Goal: Task Accomplishment & Management: Manage account settings

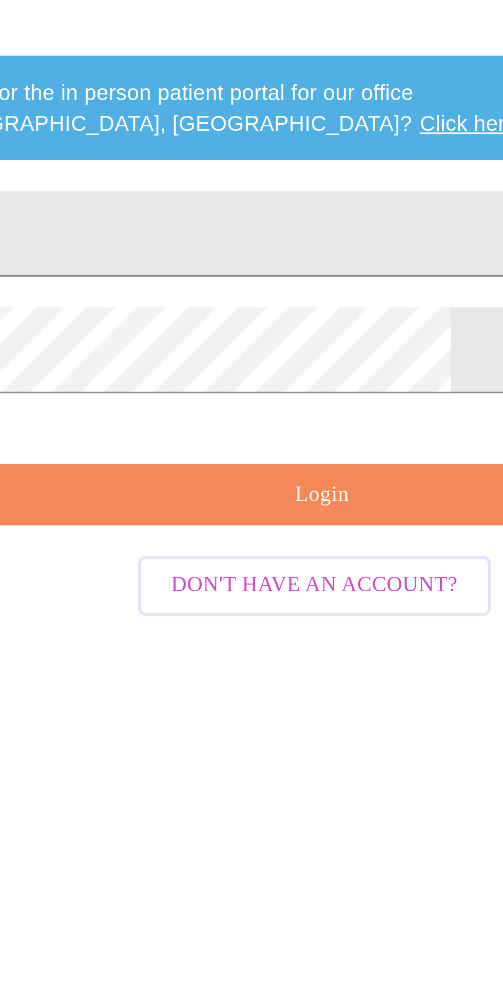
click at [170, 371] on input "Email" at bounding box center [251, 356] width 322 height 29
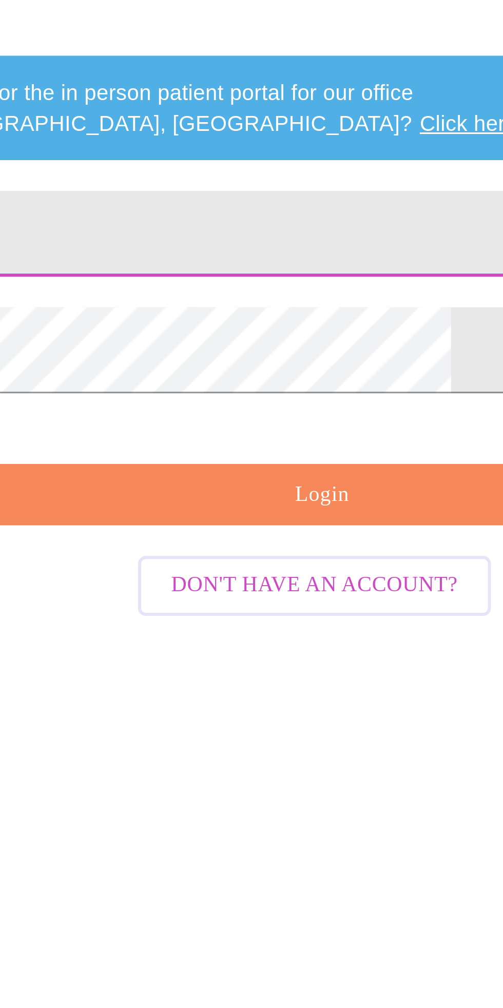
type input "[EMAIL_ADDRESS][DOMAIN_NAME]"
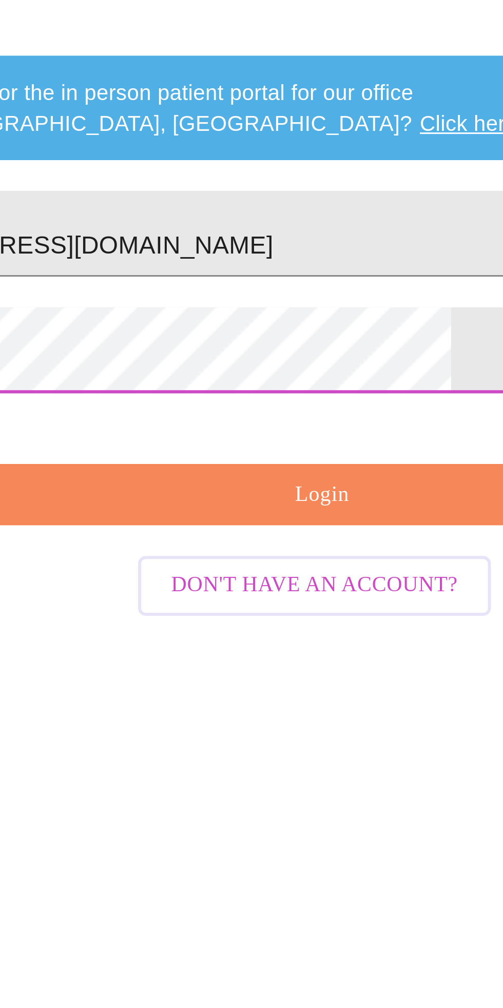
click at [213, 450] on span "Login" at bounding box center [254, 444] width 299 height 13
